Goal: Task Accomplishment & Management: Manage account settings

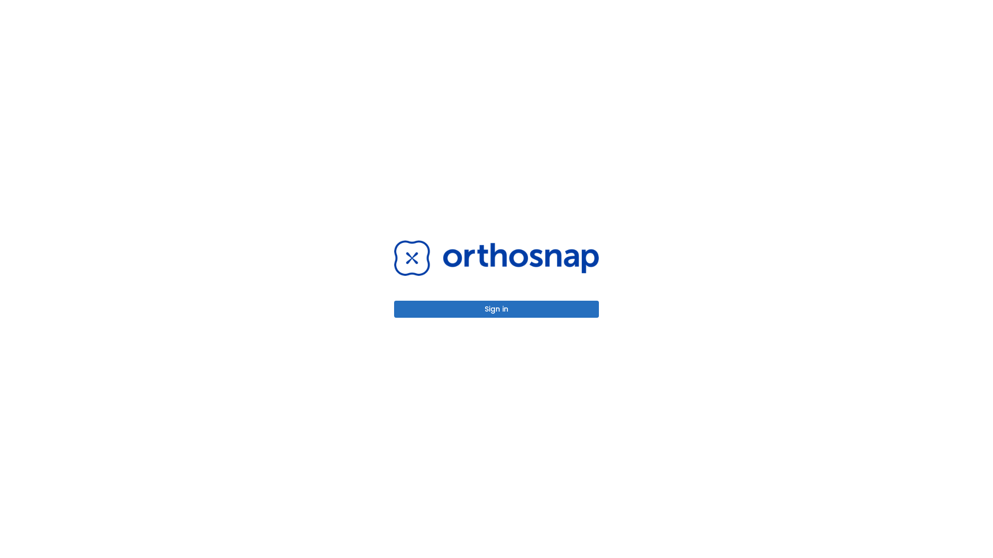
click at [496, 309] on button "Sign in" at bounding box center [496, 309] width 205 height 17
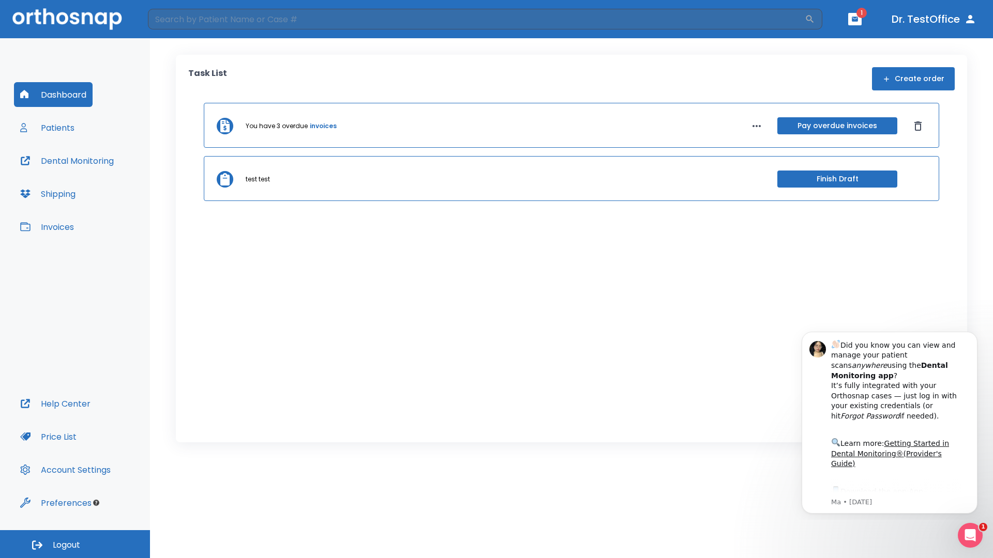
click at [75, 545] on span "Logout" at bounding box center [66, 545] width 27 height 11
